Goal: Information Seeking & Learning: Learn about a topic

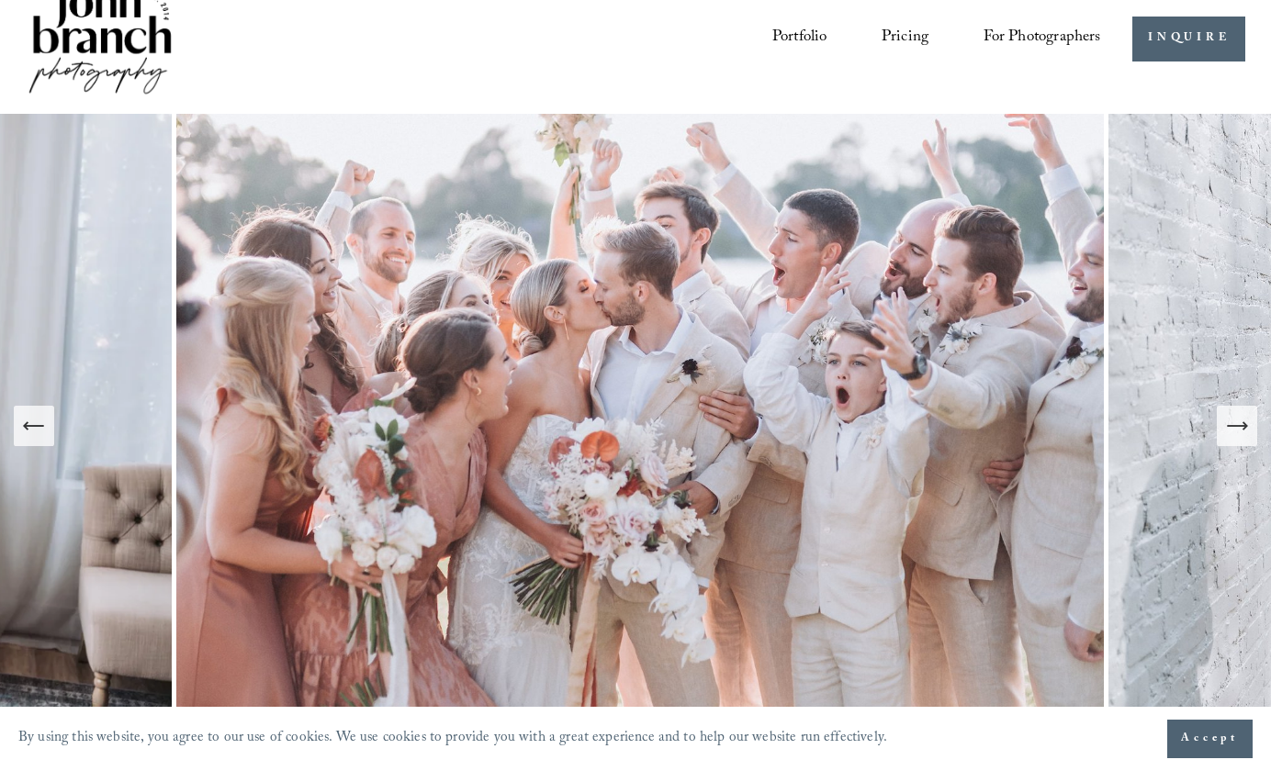
scroll to position [38, 0]
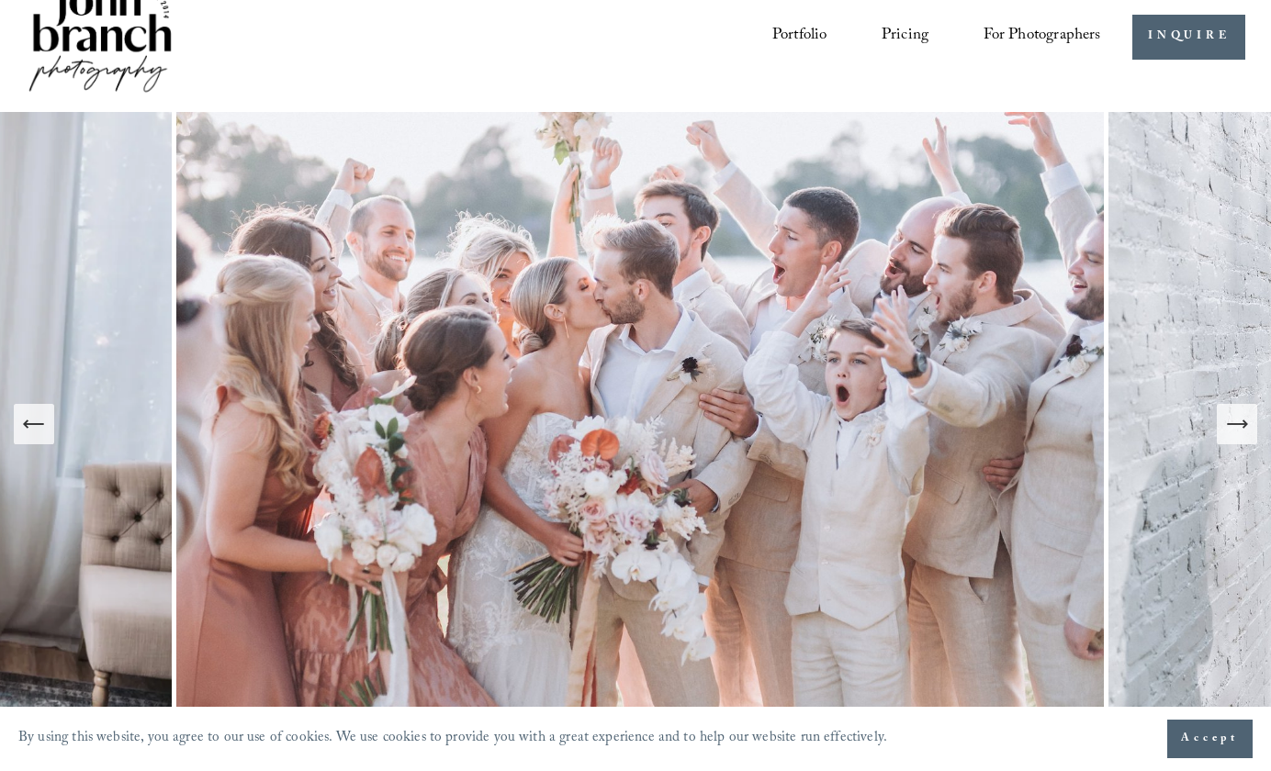
click at [1233, 429] on icon "Next Slide" at bounding box center [1237, 424] width 26 height 26
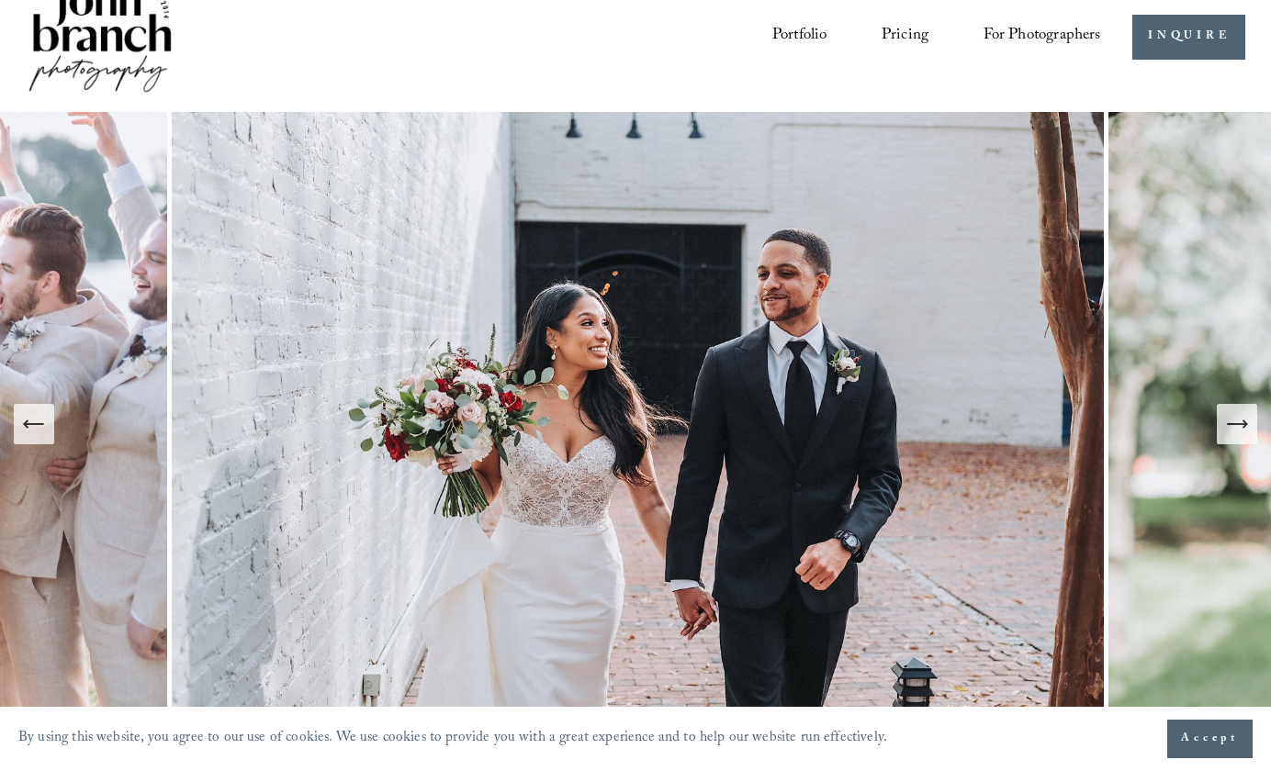
click at [1233, 429] on icon "Next Slide" at bounding box center [1237, 424] width 26 height 26
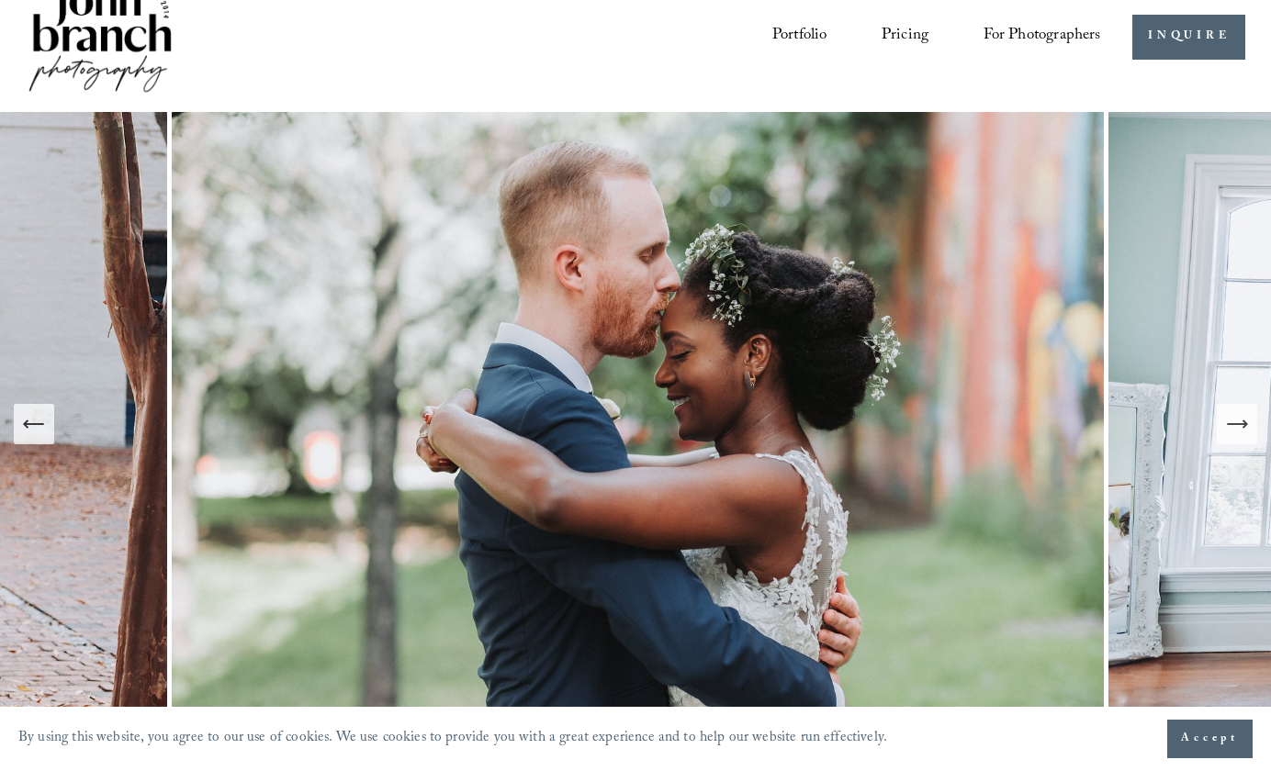
click at [1233, 429] on icon "Next Slide" at bounding box center [1237, 424] width 26 height 26
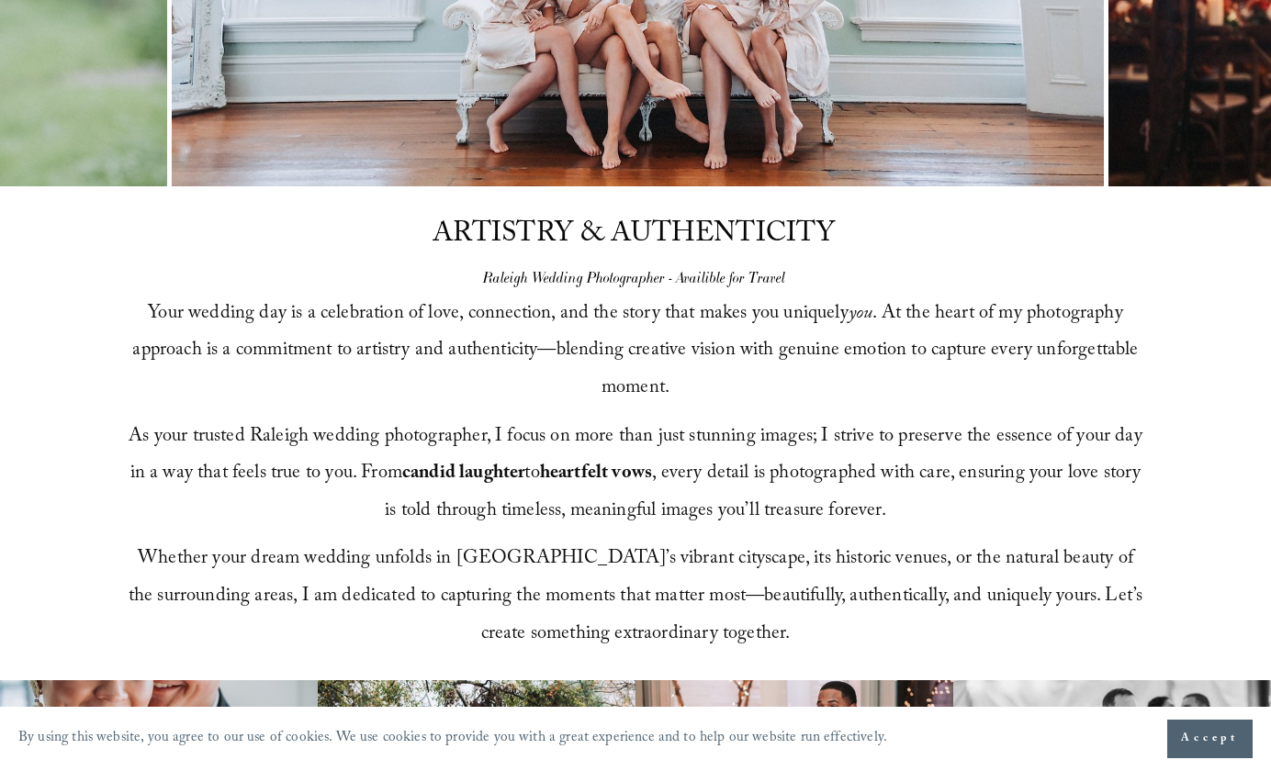
scroll to position [0, 0]
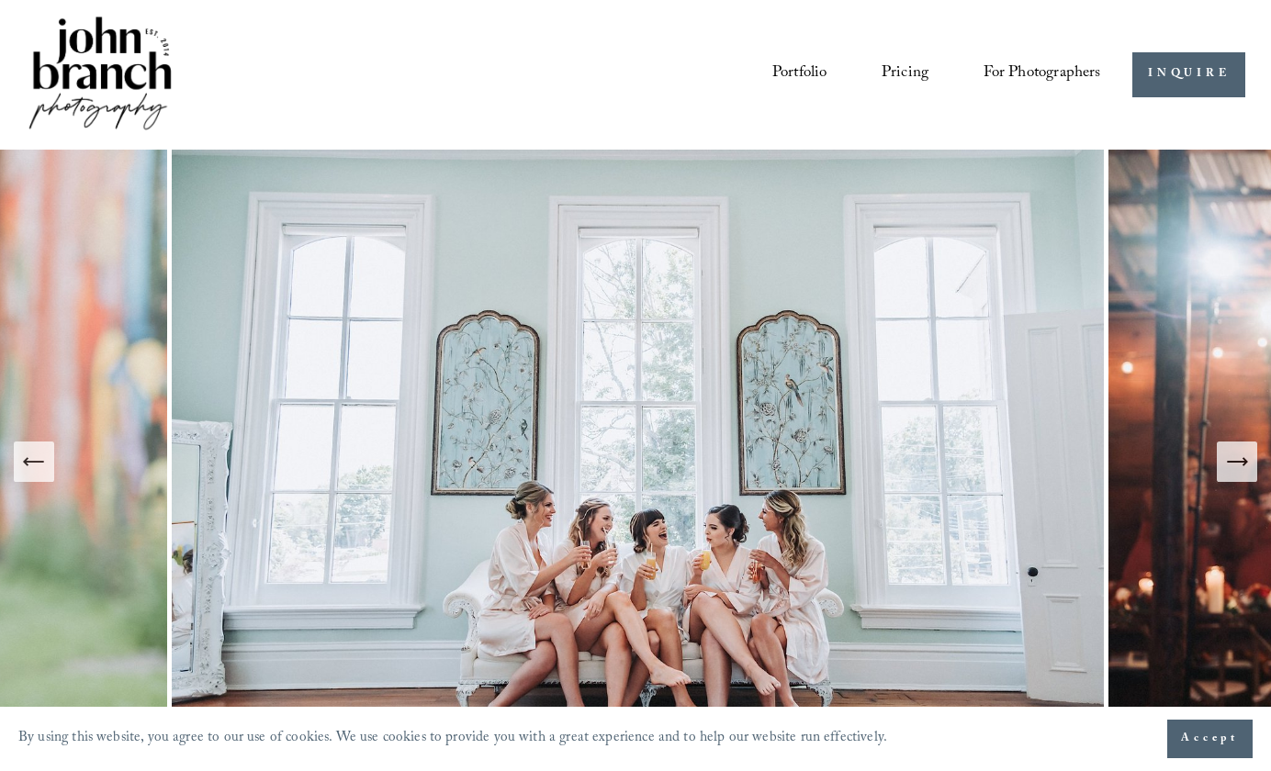
click at [905, 65] on link "Pricing" at bounding box center [904, 75] width 47 height 34
